Goal: Complete application form

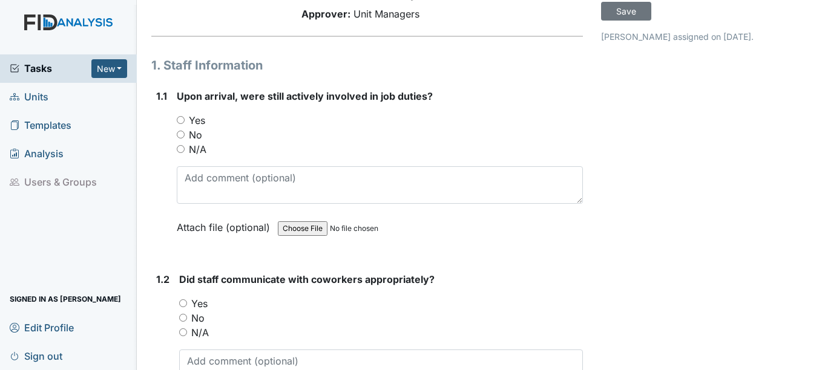
scroll to position [121, 0]
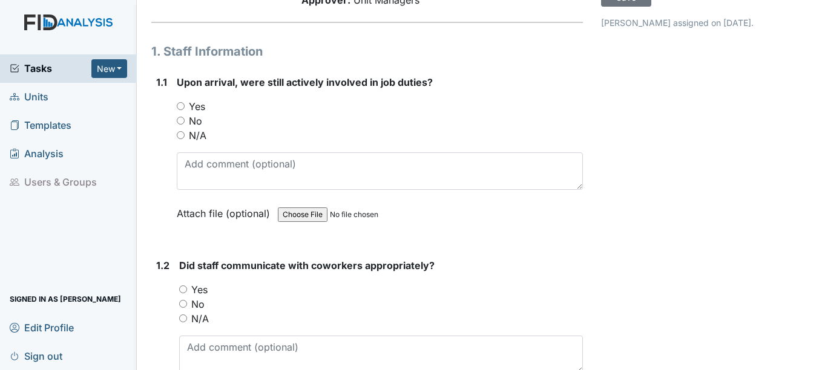
click at [182, 106] on input "Yes" at bounding box center [181, 106] width 8 height 8
radio input "true"
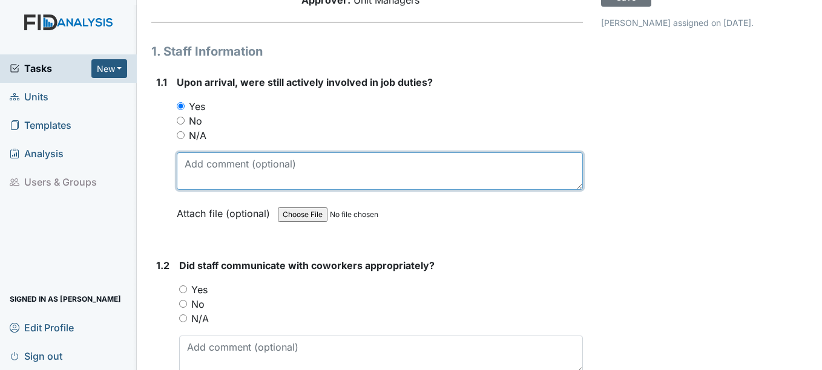
click at [204, 168] on textarea at bounding box center [380, 172] width 406 height 38
click at [376, 165] on textarea "preparing supper, assisting with hand hygene for" at bounding box center [380, 172] width 406 height 38
click at [422, 165] on textarea "preparing supper, assisting with hand hygiene for" at bounding box center [380, 172] width 406 height 38
click at [379, 164] on textarea "preparing supper, assisting with hand hygiene so consumers can eat" at bounding box center [380, 172] width 406 height 38
click at [500, 165] on textarea "preparing supper, assisting with hand hygiene so consumers can eat" at bounding box center [380, 172] width 406 height 38
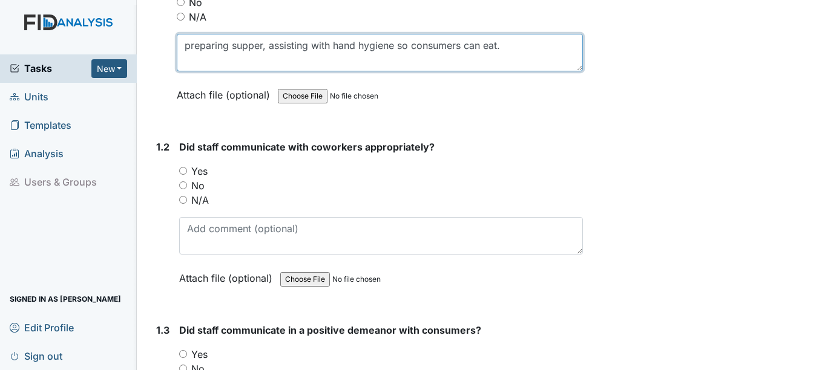
scroll to position [242, 0]
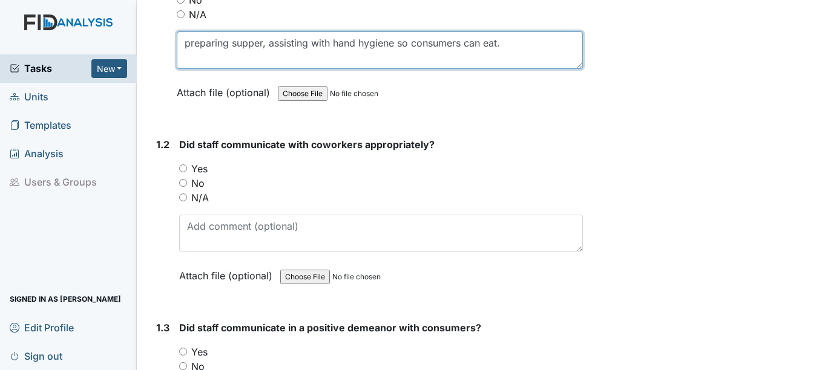
type textarea "preparing supper, assisting with hand hygiene so consumers can eat."
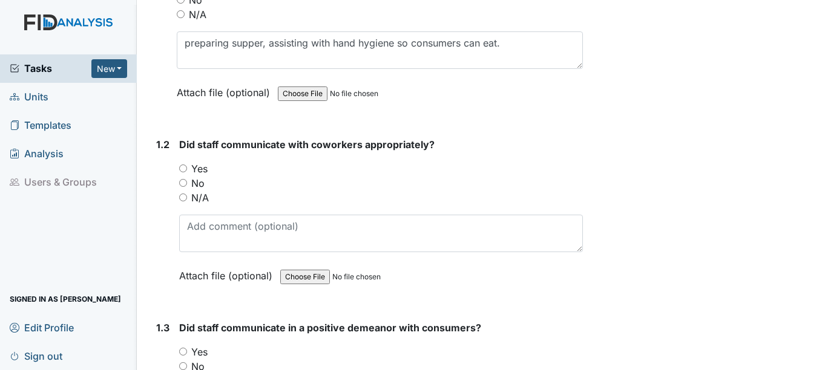
click at [184, 168] on input "Yes" at bounding box center [183, 169] width 8 height 8
radio input "true"
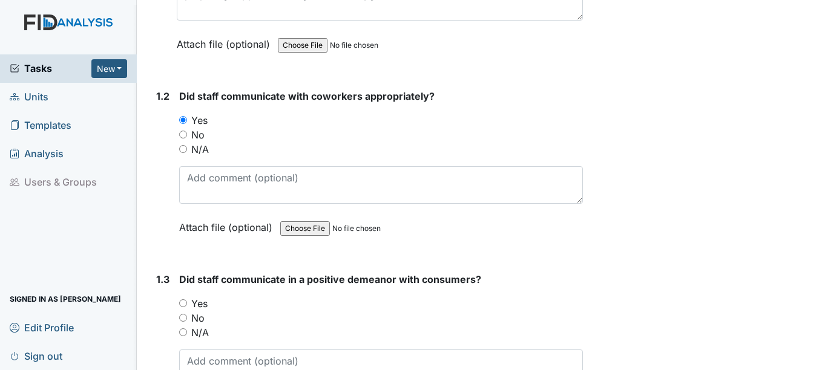
scroll to position [363, 0]
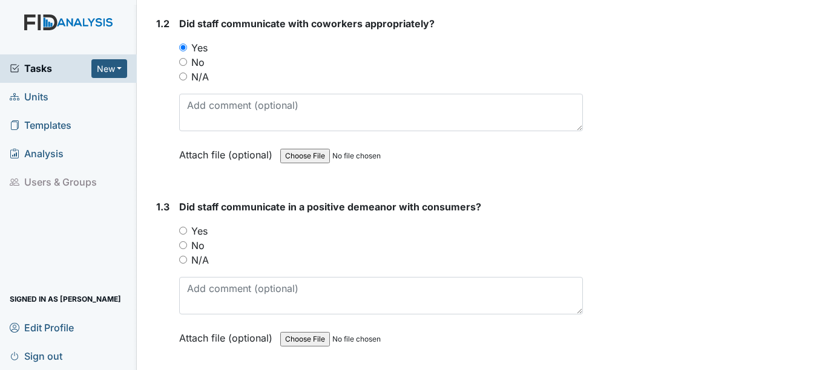
click at [185, 230] on input "Yes" at bounding box center [183, 231] width 8 height 8
radio input "true"
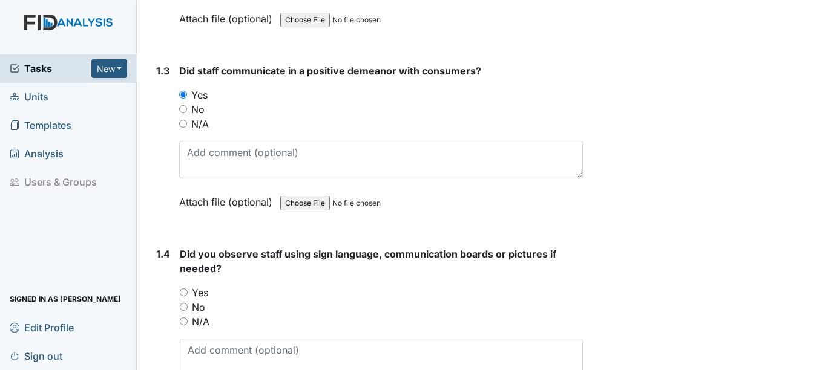
scroll to position [605, 0]
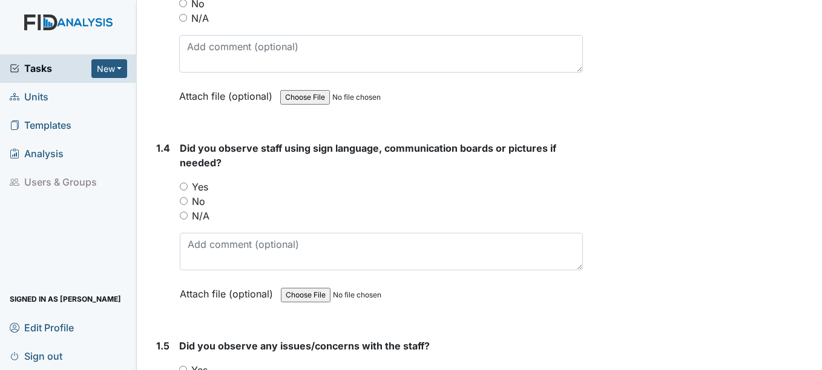
click at [183, 199] on input "No" at bounding box center [184, 201] width 8 height 8
radio input "true"
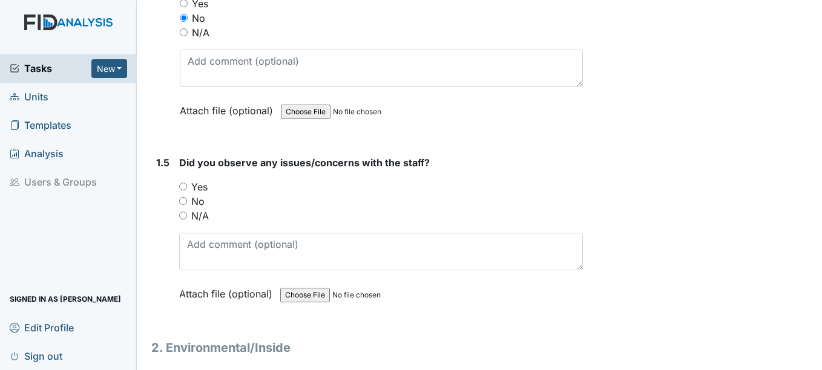
scroll to position [847, 0]
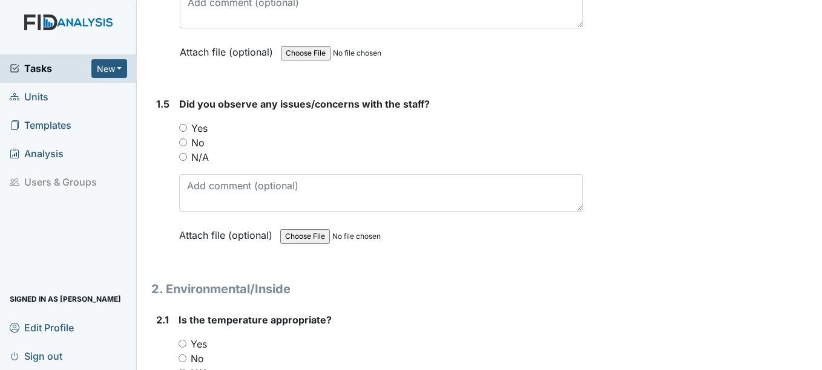
click at [185, 144] on input "No" at bounding box center [183, 143] width 8 height 8
radio input "true"
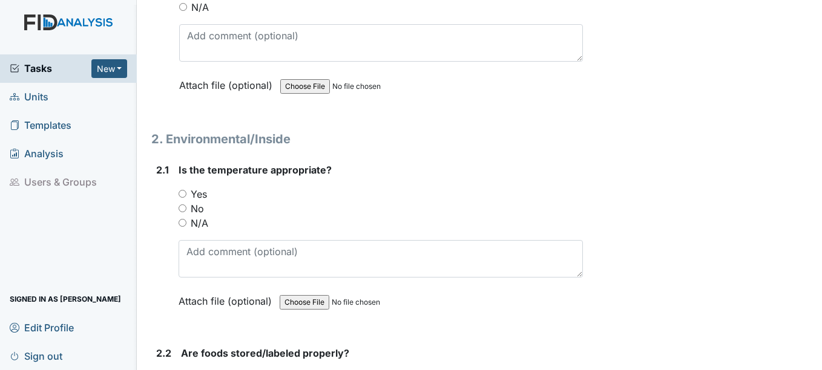
scroll to position [1029, 0]
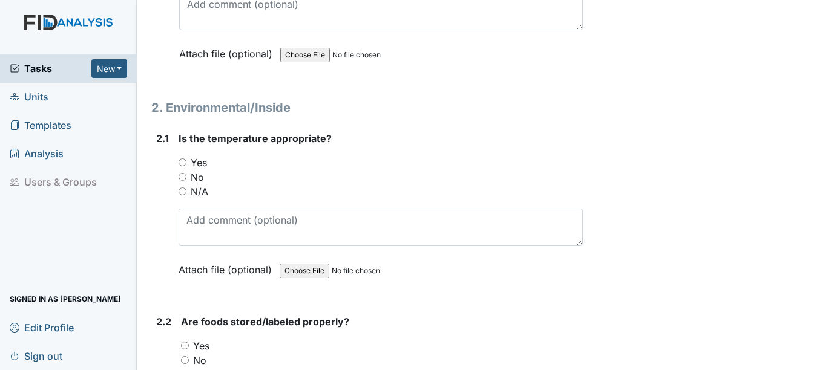
click at [185, 162] on input "Yes" at bounding box center [183, 163] width 8 height 8
radio input "true"
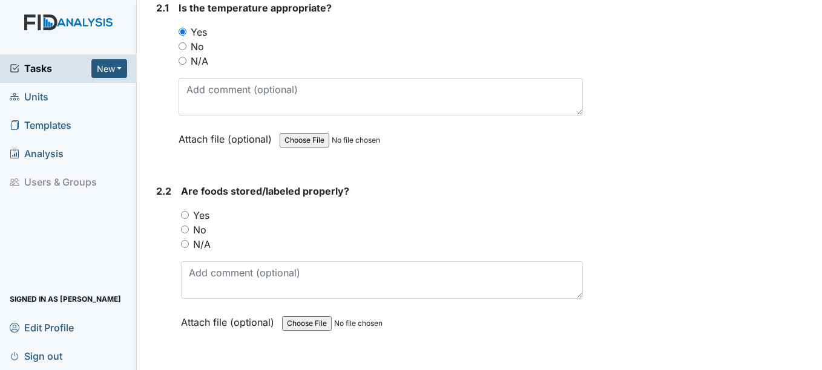
scroll to position [1210, 0]
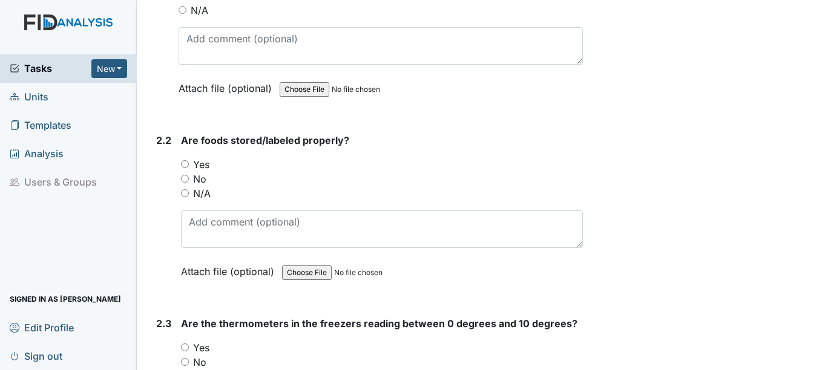
click at [184, 165] on input "Yes" at bounding box center [185, 164] width 8 height 8
radio input "true"
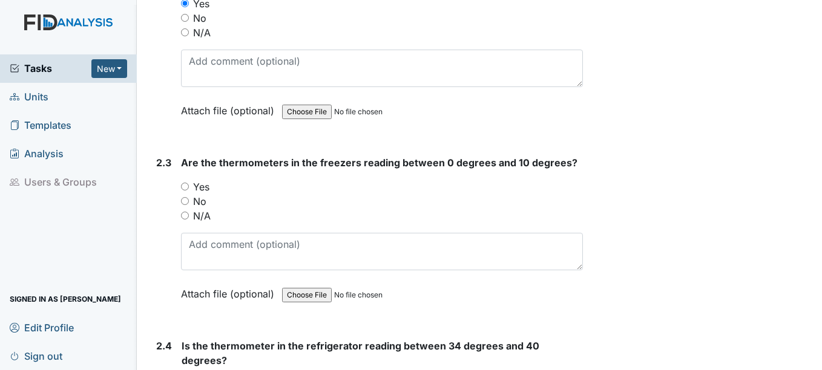
scroll to position [1392, 0]
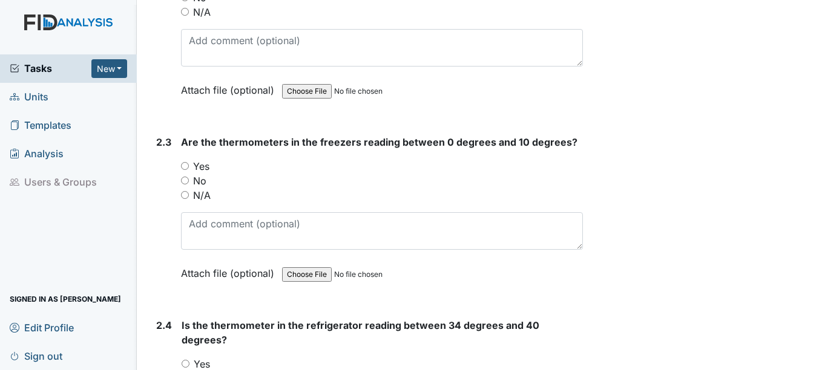
click at [186, 165] on input "Yes" at bounding box center [185, 166] width 8 height 8
radio input "true"
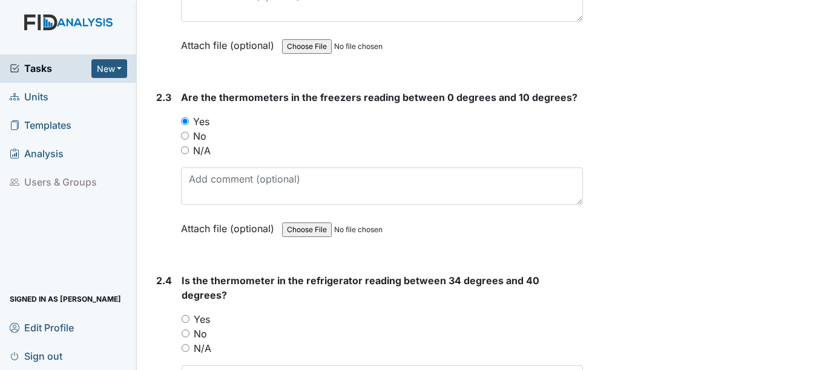
scroll to position [1513, 0]
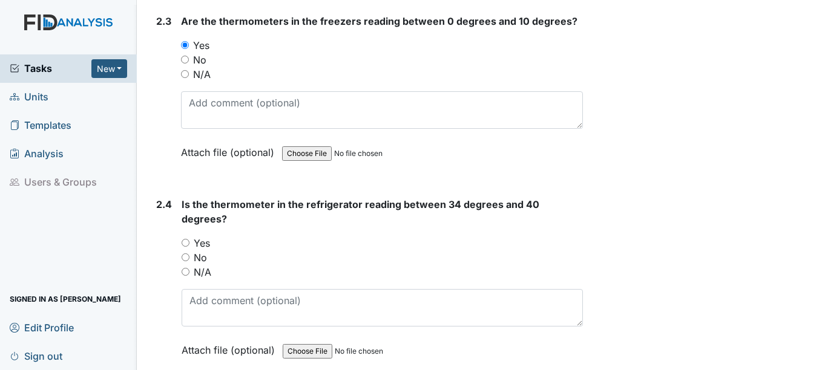
click at [186, 243] on input "Yes" at bounding box center [186, 243] width 8 height 8
radio input "true"
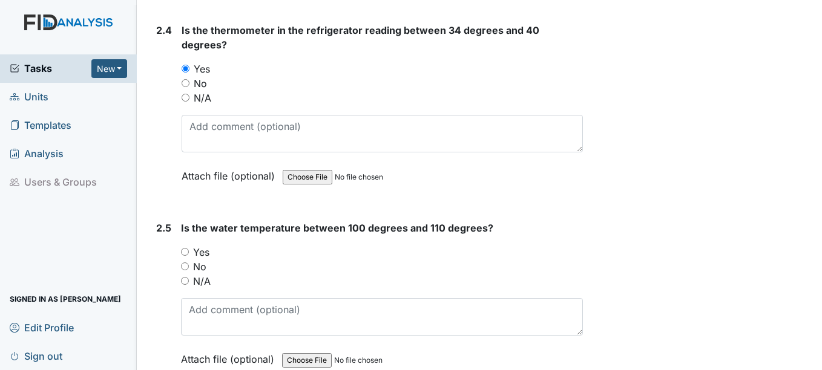
scroll to position [1695, 0]
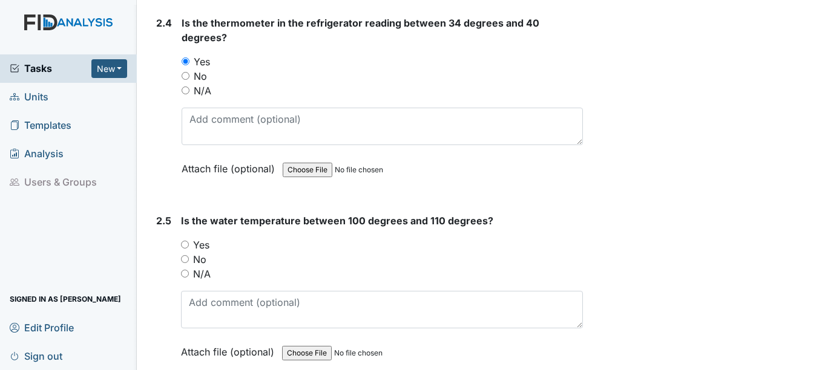
drag, startPoint x: 185, startPoint y: 244, endPoint x: 195, endPoint y: 244, distance: 10.3
click at [185, 244] on input "Yes" at bounding box center [185, 245] width 8 height 8
radio input "true"
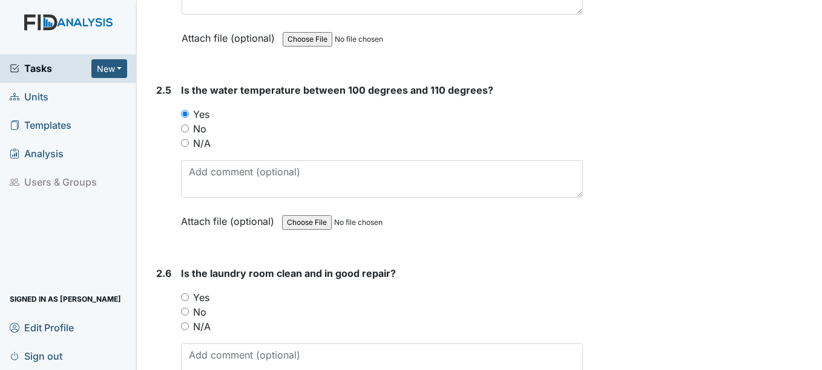
scroll to position [1937, 0]
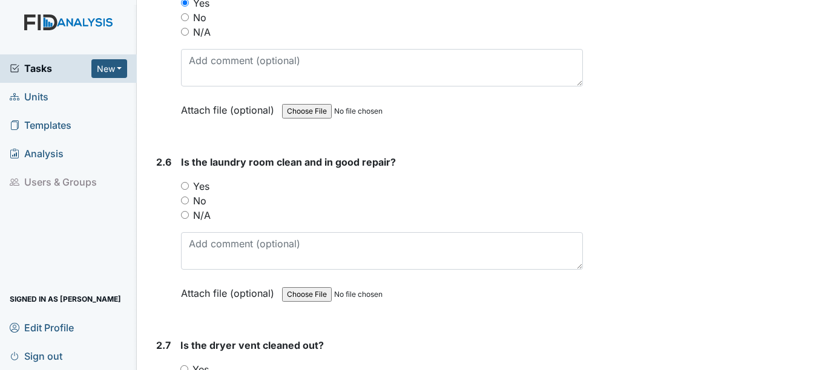
click at [184, 186] on input "Yes" at bounding box center [185, 186] width 8 height 8
radio input "true"
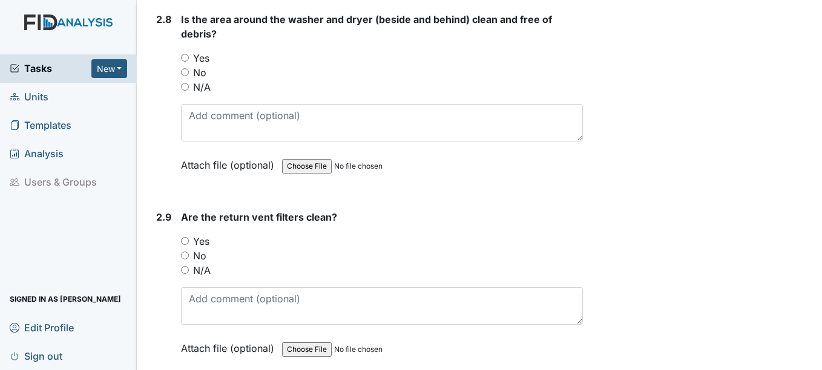
scroll to position [2481, 0]
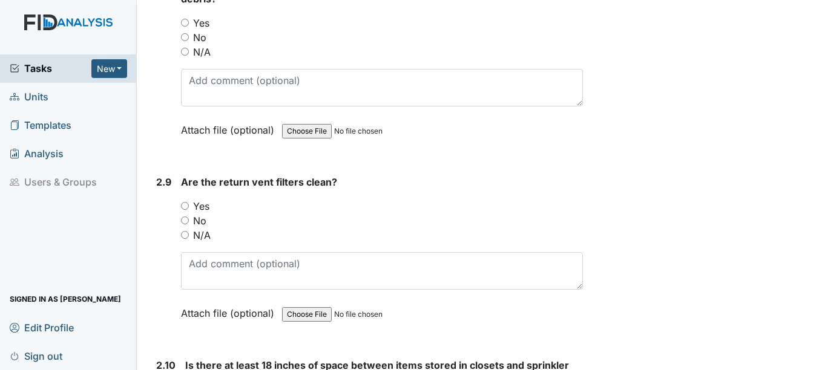
click at [186, 206] on input "Yes" at bounding box center [185, 206] width 8 height 8
radio input "true"
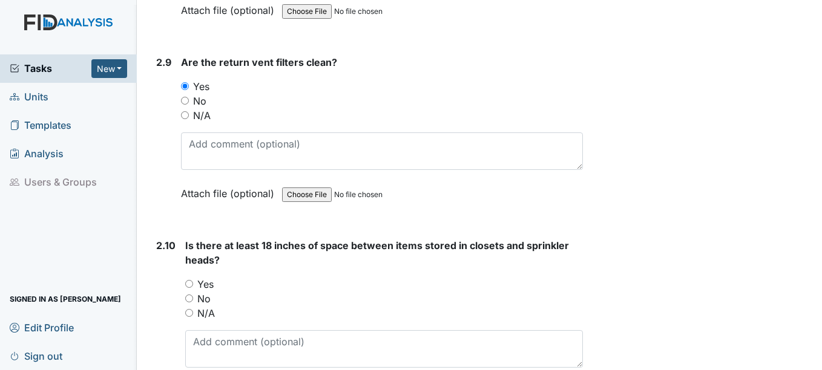
scroll to position [2602, 0]
drag, startPoint x: 188, startPoint y: 297, endPoint x: 214, endPoint y: 298, distance: 25.4
click at [188, 297] on input "No" at bounding box center [189, 298] width 8 height 8
radio input "true"
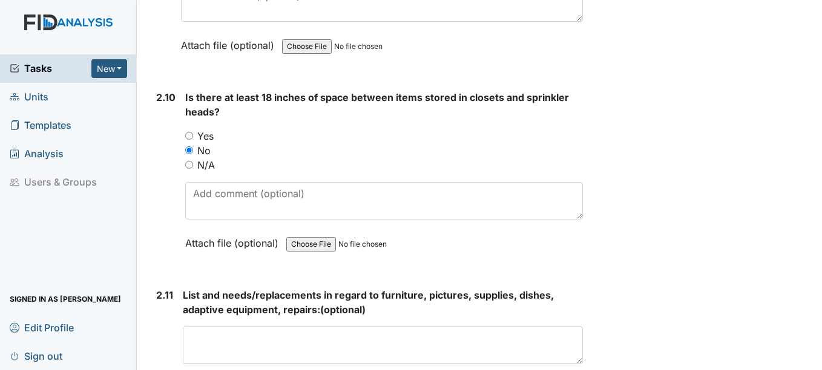
scroll to position [2784, 0]
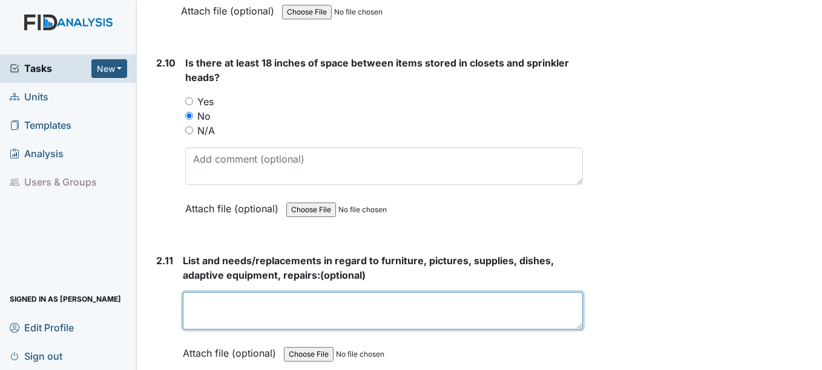
click at [218, 309] on textarea at bounding box center [382, 311] width 399 height 38
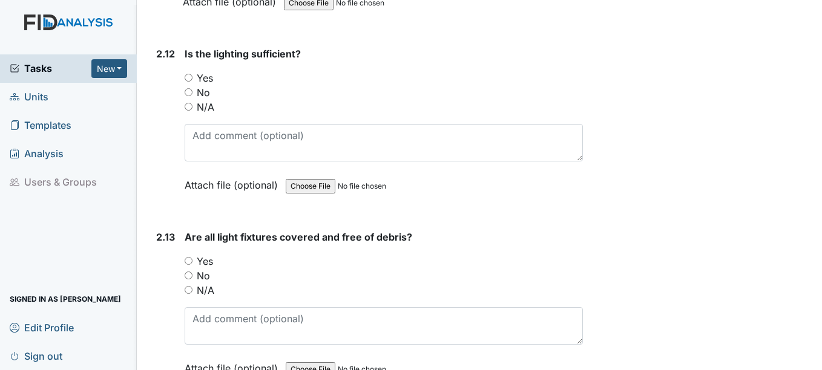
scroll to position [3147, 0]
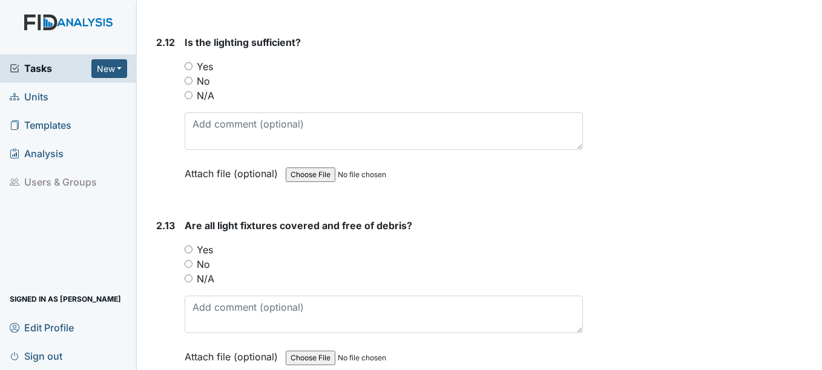
type textarea "pictures, dining room chairs,"
click at [189, 248] on input "Yes" at bounding box center [189, 250] width 8 height 8
radio input "true"
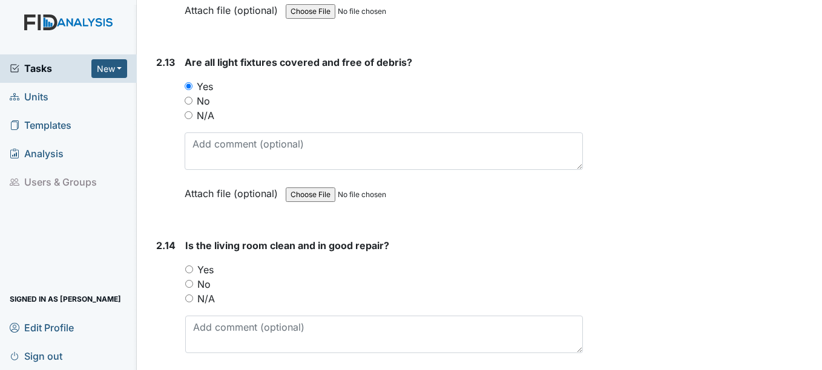
scroll to position [3329, 0]
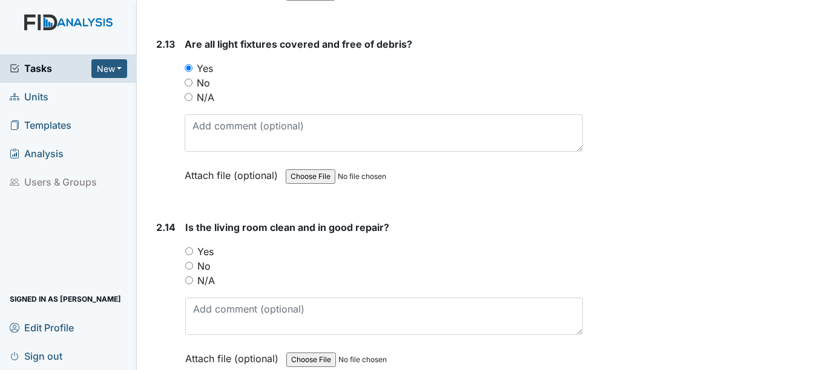
click at [189, 249] on input "Yes" at bounding box center [189, 252] width 8 height 8
radio input "true"
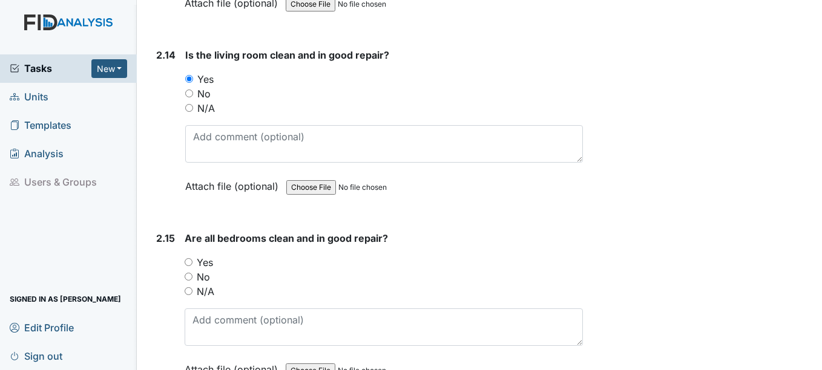
scroll to position [3571, 0]
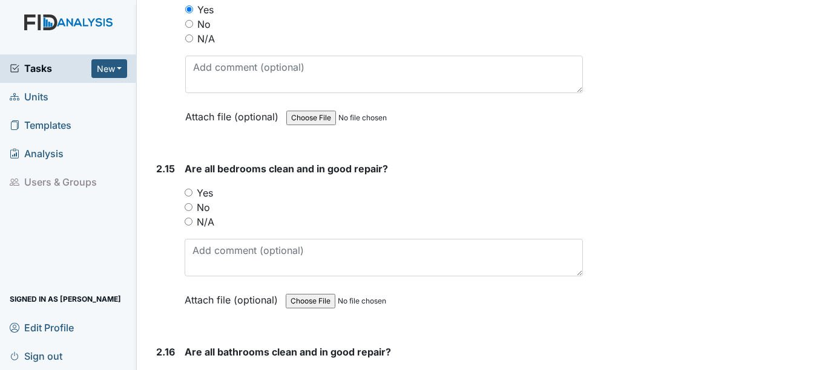
click at [187, 209] on input "No" at bounding box center [189, 207] width 8 height 8
radio input "true"
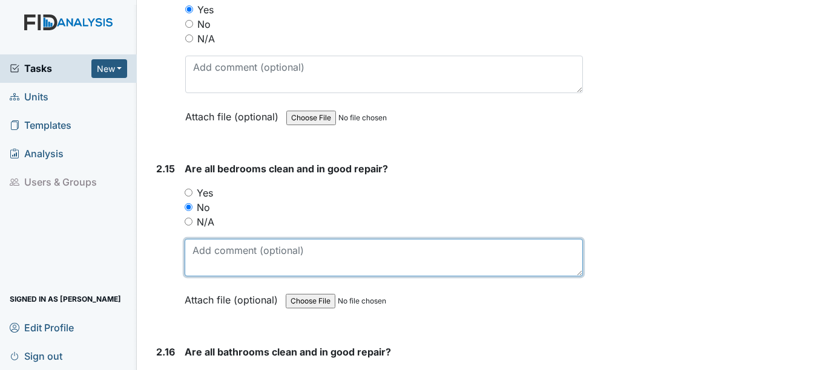
click at [226, 265] on textarea at bounding box center [384, 258] width 398 height 38
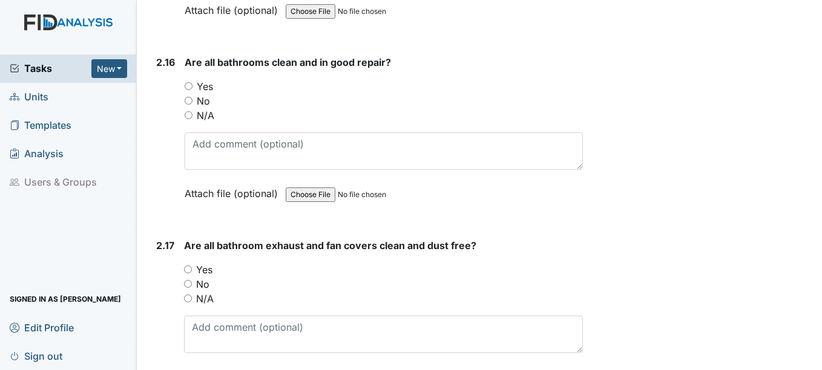
scroll to position [3873, 0]
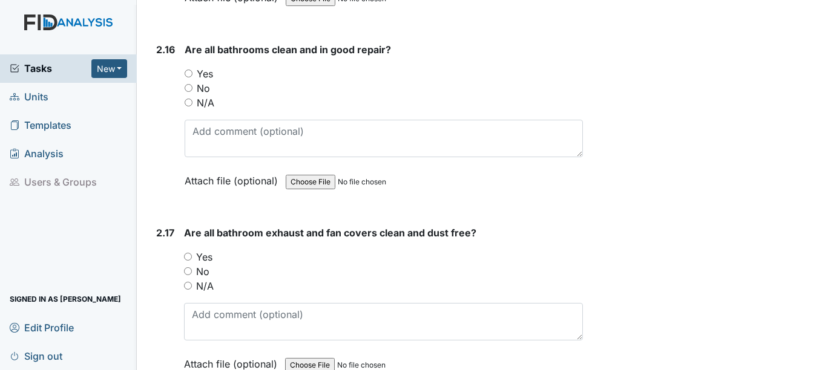
type textarea "replace brackets bedroom 2 bed 2"
